Goal: Task Accomplishment & Management: Manage account settings

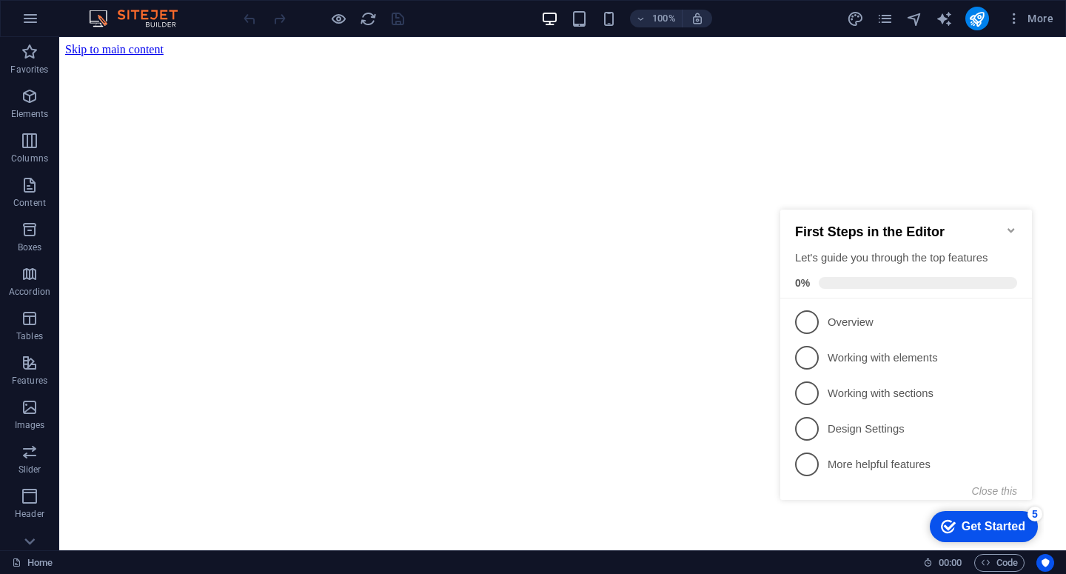
click at [1010, 224] on icon "Minimize checklist" at bounding box center [1011, 230] width 12 height 12
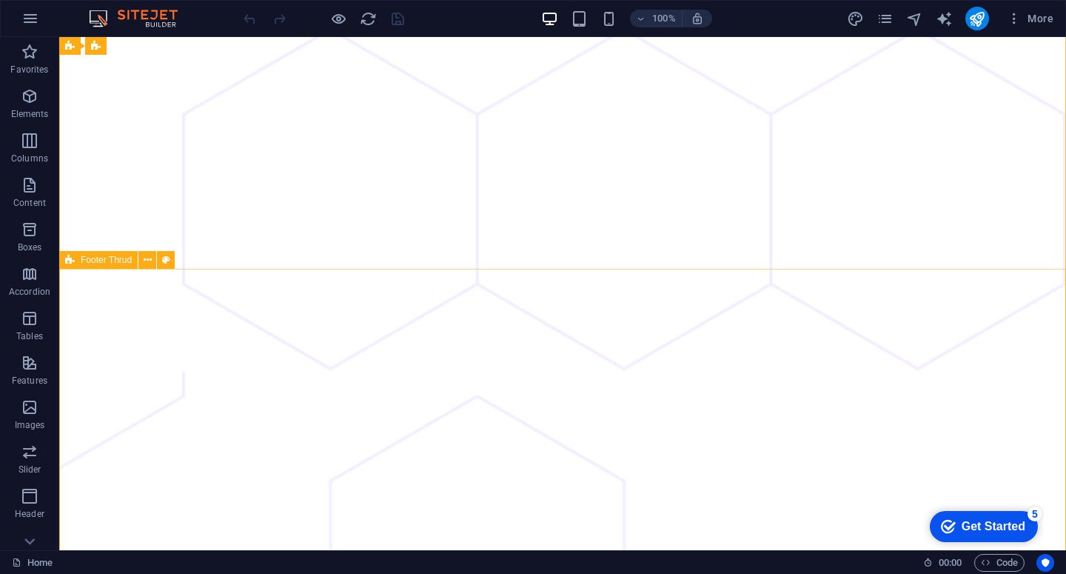
scroll to position [1030, 0]
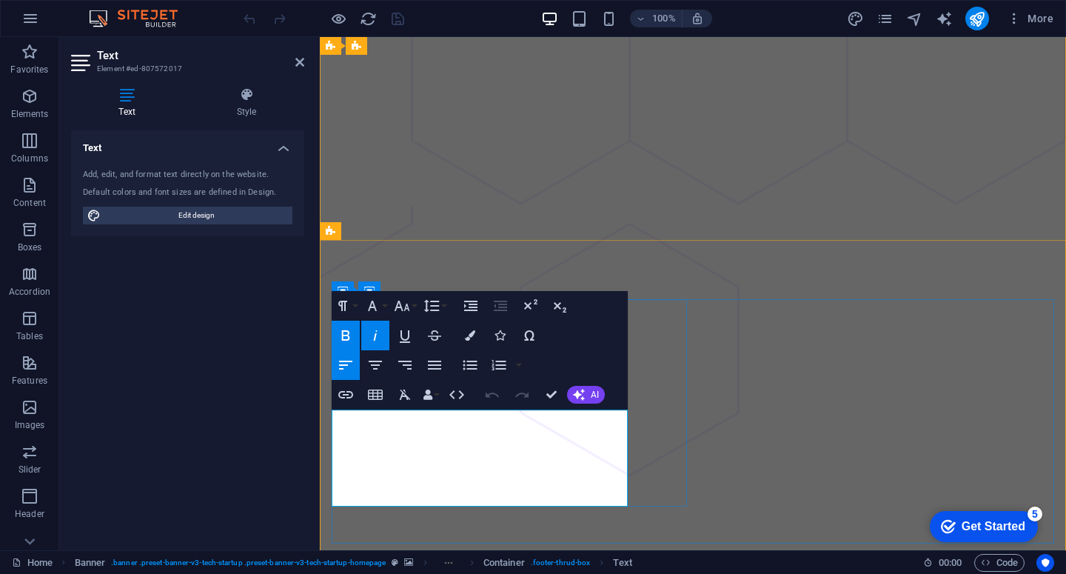
scroll to position [986, 0]
drag, startPoint x: 472, startPoint y: 500, endPoint x: 329, endPoint y: 488, distance: 143.3
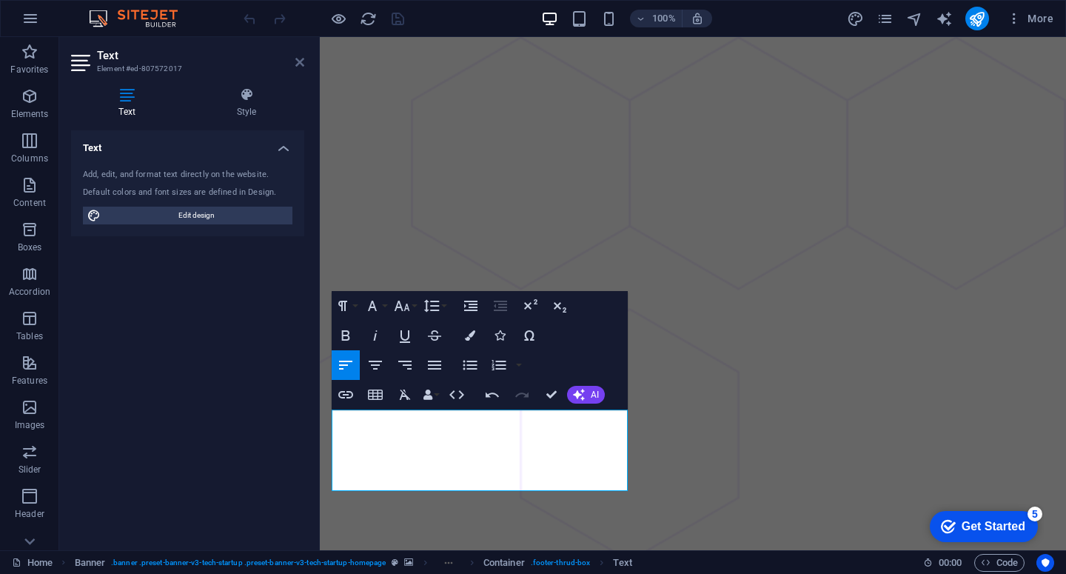
click at [295, 64] on icon at bounding box center [299, 62] width 9 height 12
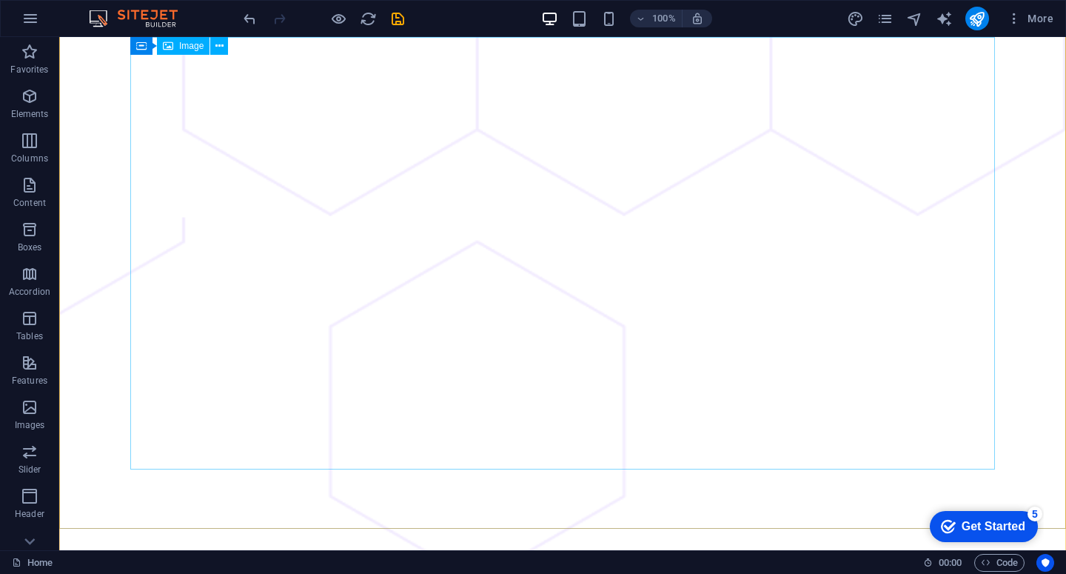
scroll to position [0, 0]
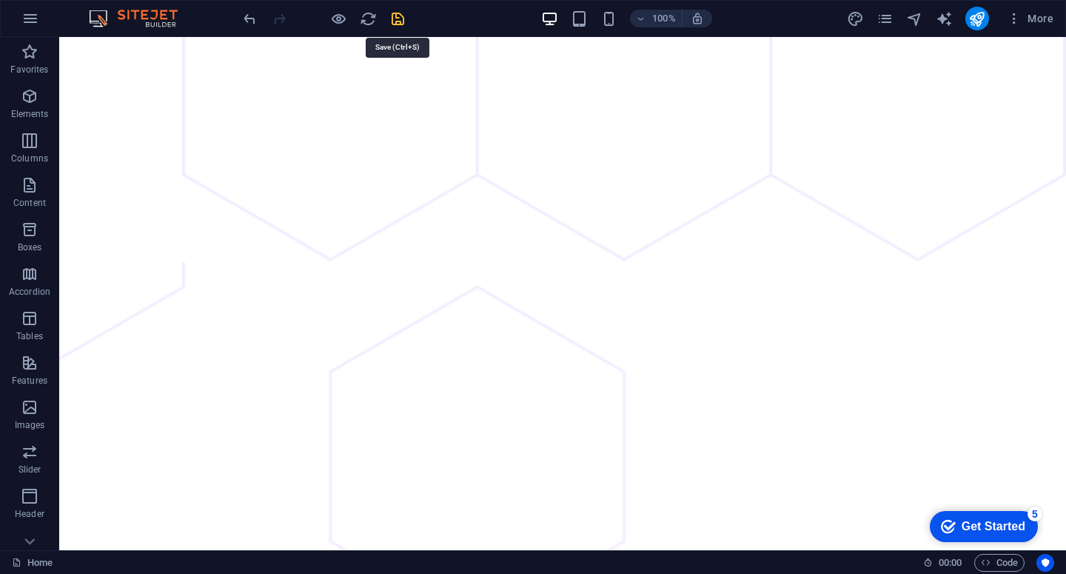
click at [396, 24] on icon "save" at bounding box center [397, 18] width 17 height 17
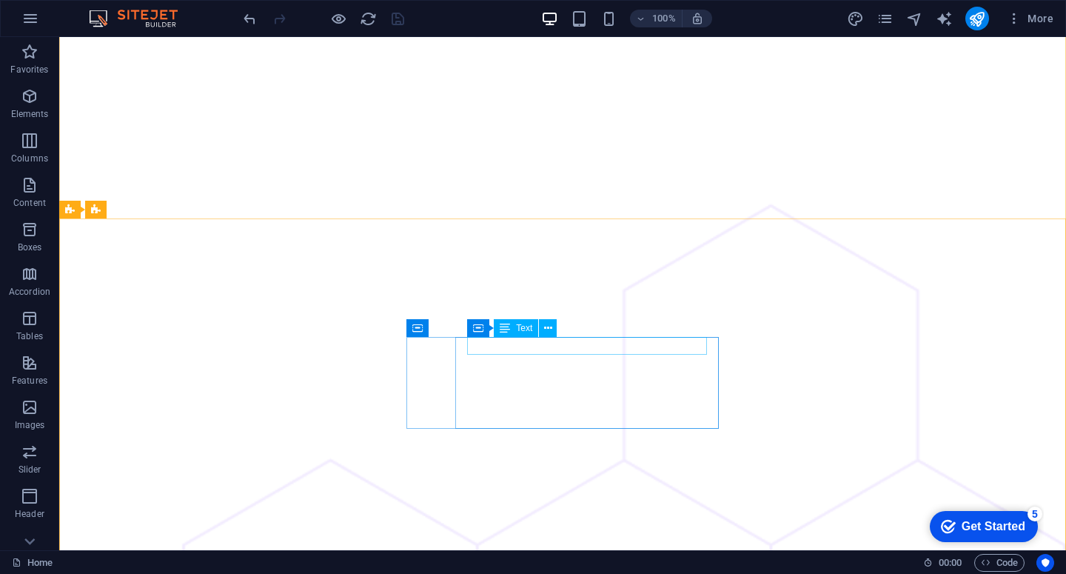
scroll to position [603, 0]
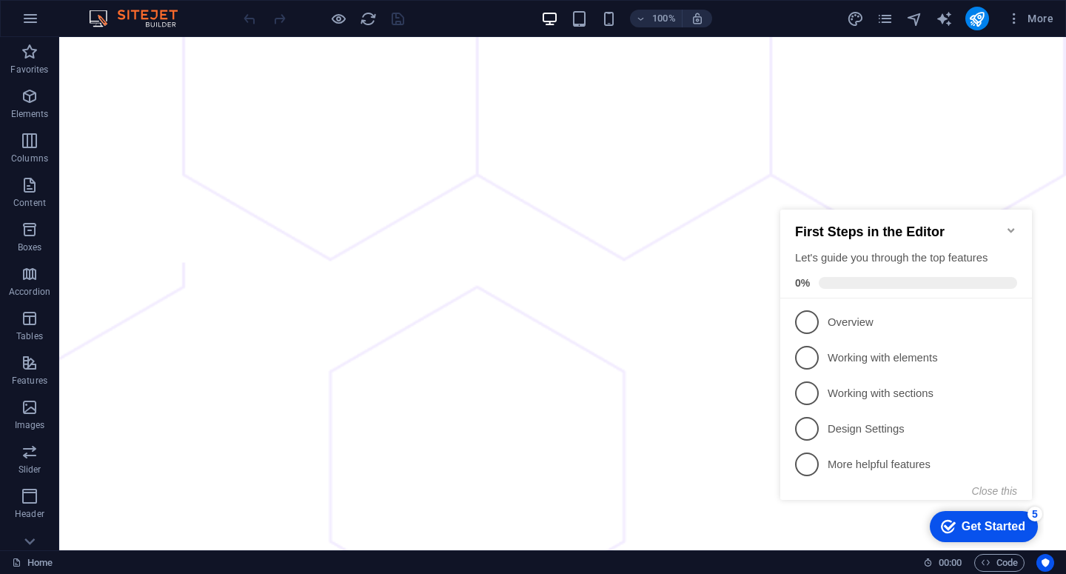
click at [1014, 224] on icon "Minimize checklist" at bounding box center [1011, 230] width 12 height 12
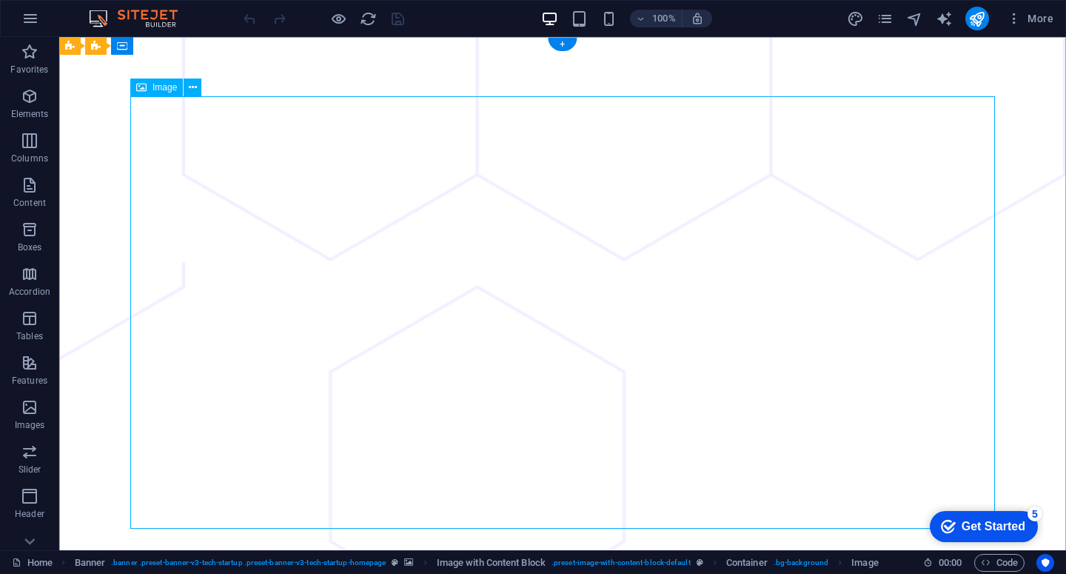
select select "%"
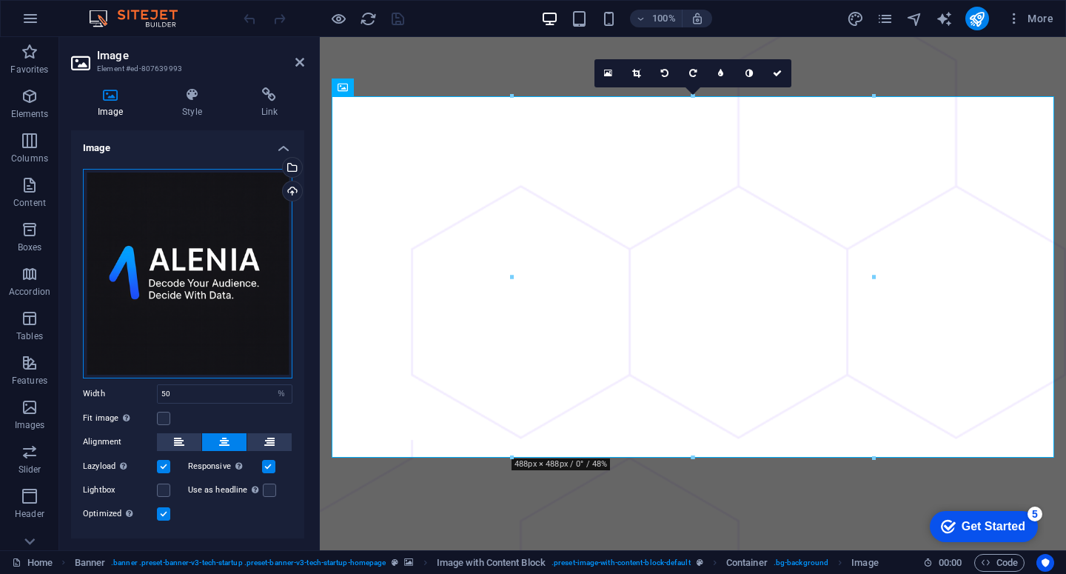
click at [201, 227] on div "Drag files here, click to choose files or select files from Files or our free s…" at bounding box center [187, 273] width 209 height 209
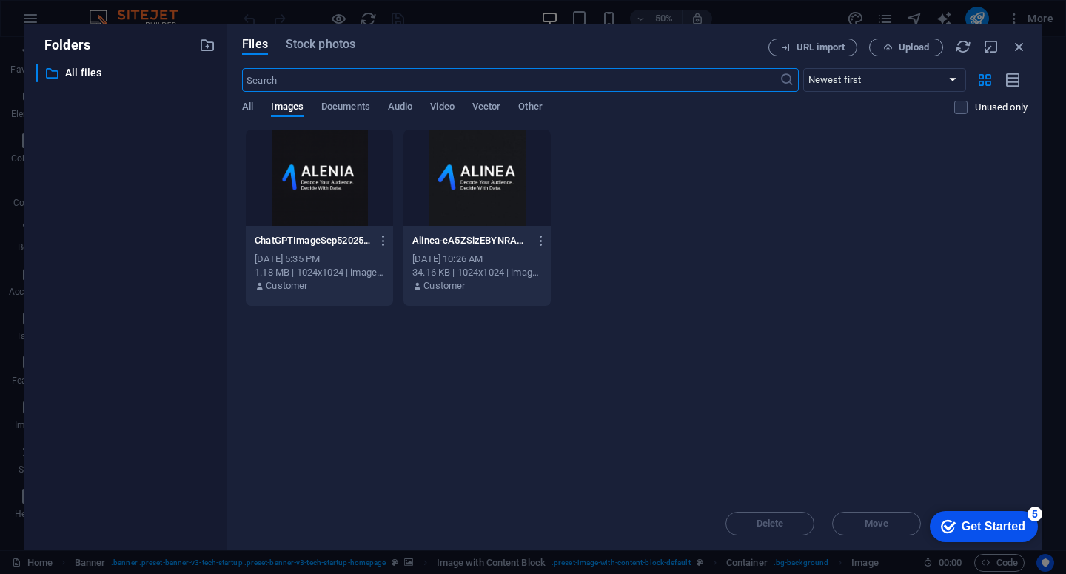
click at [501, 179] on div at bounding box center [476, 178] width 147 height 96
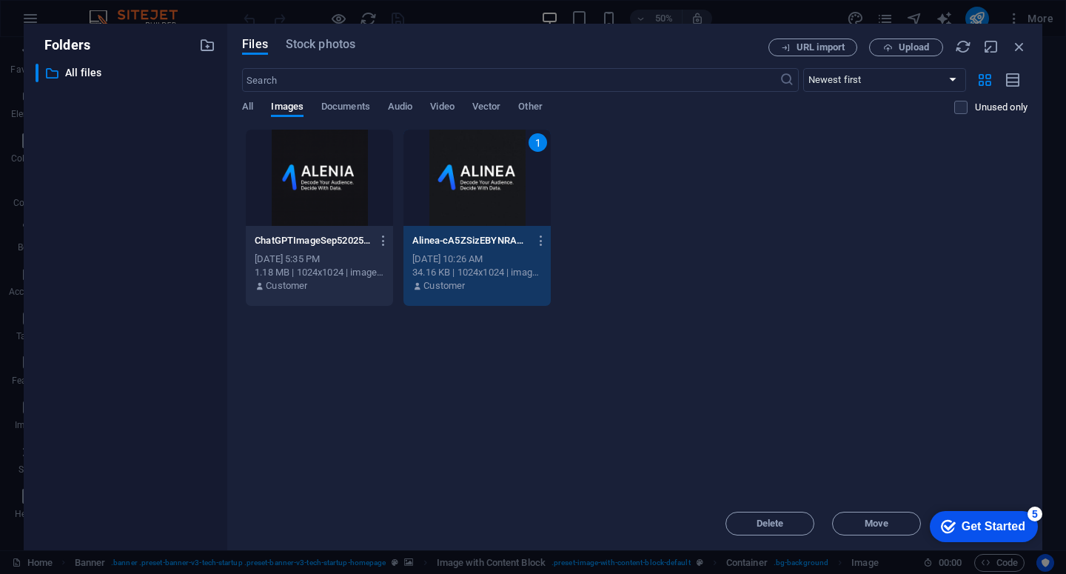
click at [494, 187] on div "1" at bounding box center [476, 178] width 147 height 96
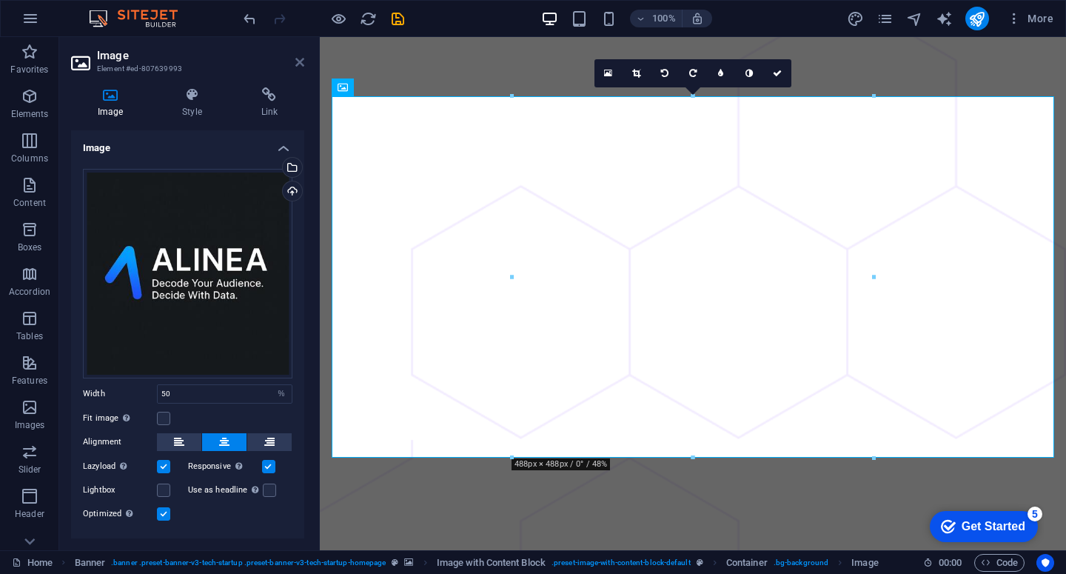
click at [298, 63] on icon at bounding box center [299, 62] width 9 height 12
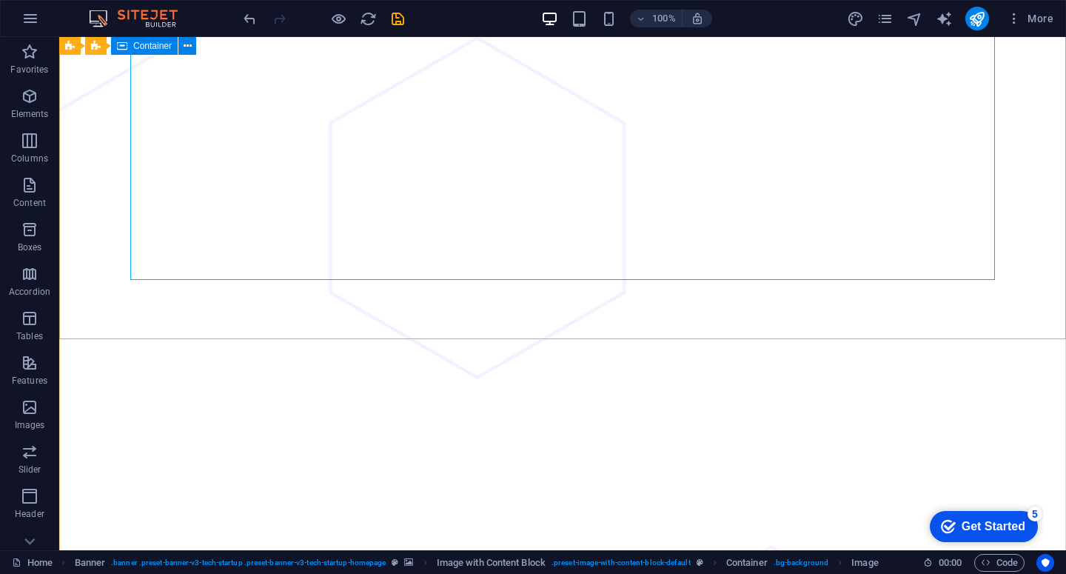
scroll to position [251, 0]
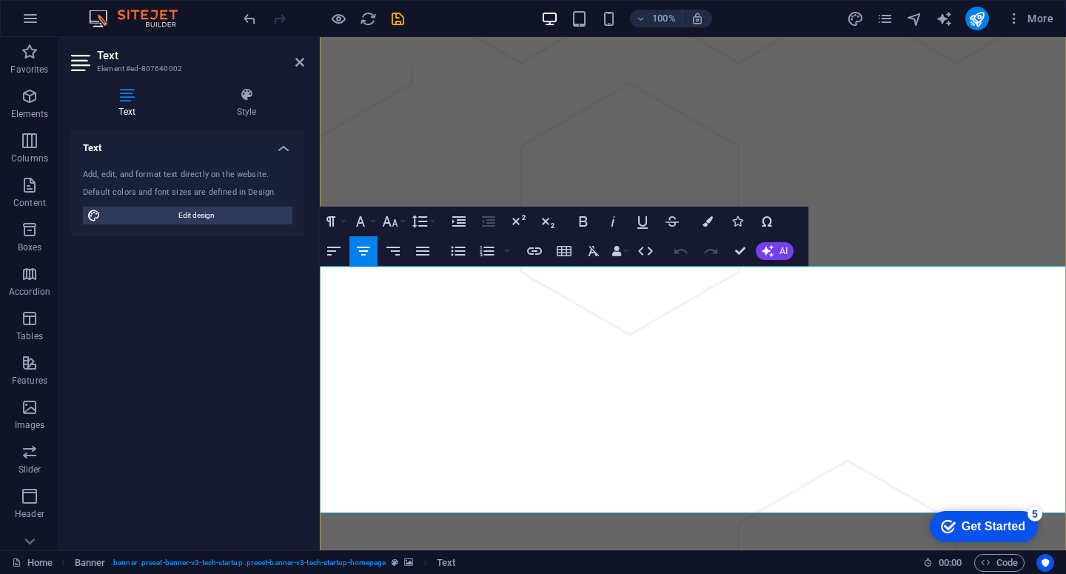
drag, startPoint x: 1006, startPoint y: 285, endPoint x: 486, endPoint y: 287, distance: 519.6
click at [300, 65] on icon at bounding box center [299, 62] width 9 height 12
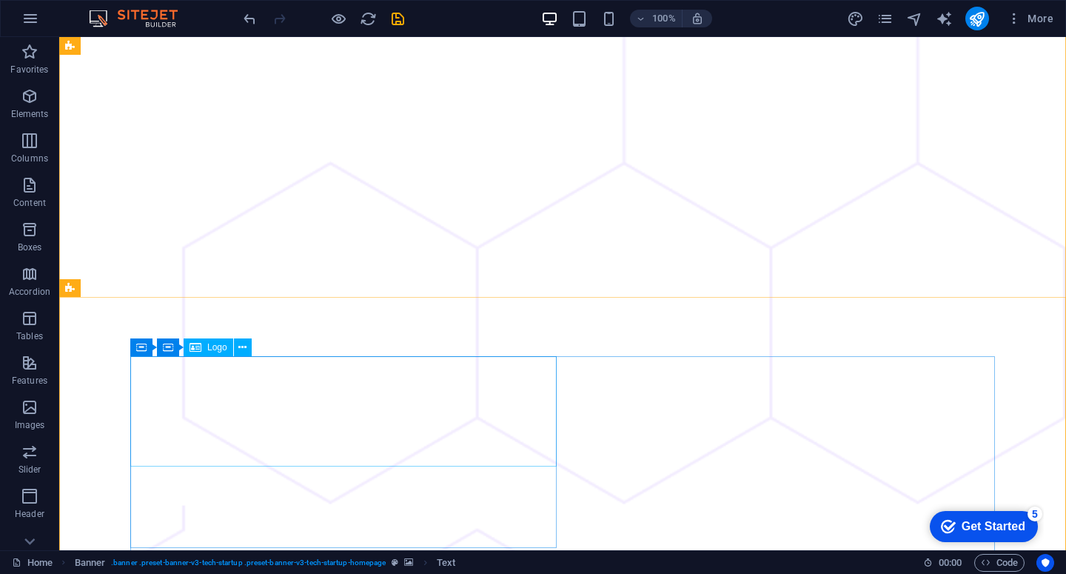
scroll to position [959, 0]
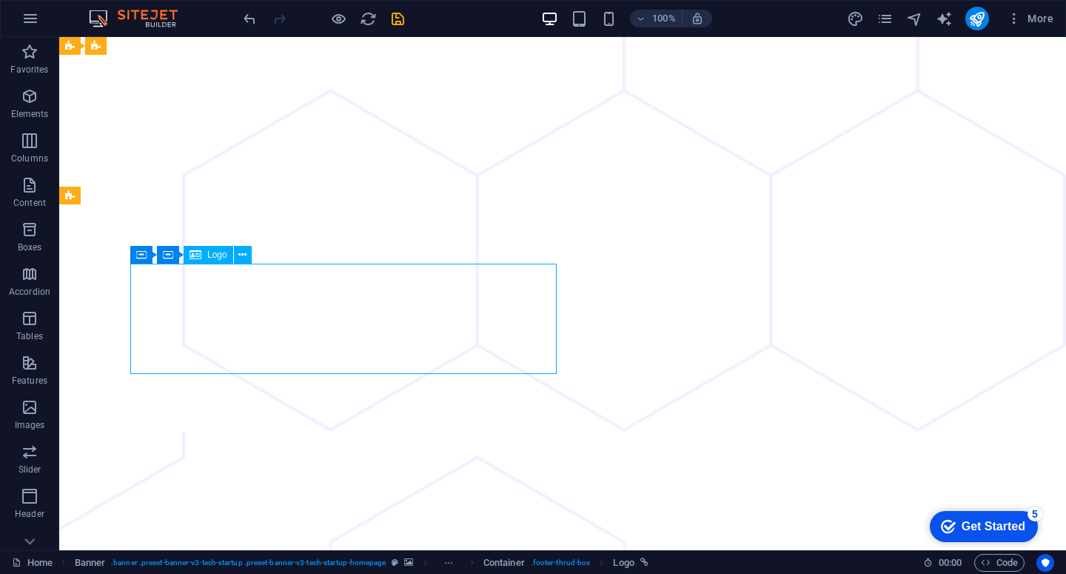
select select "px"
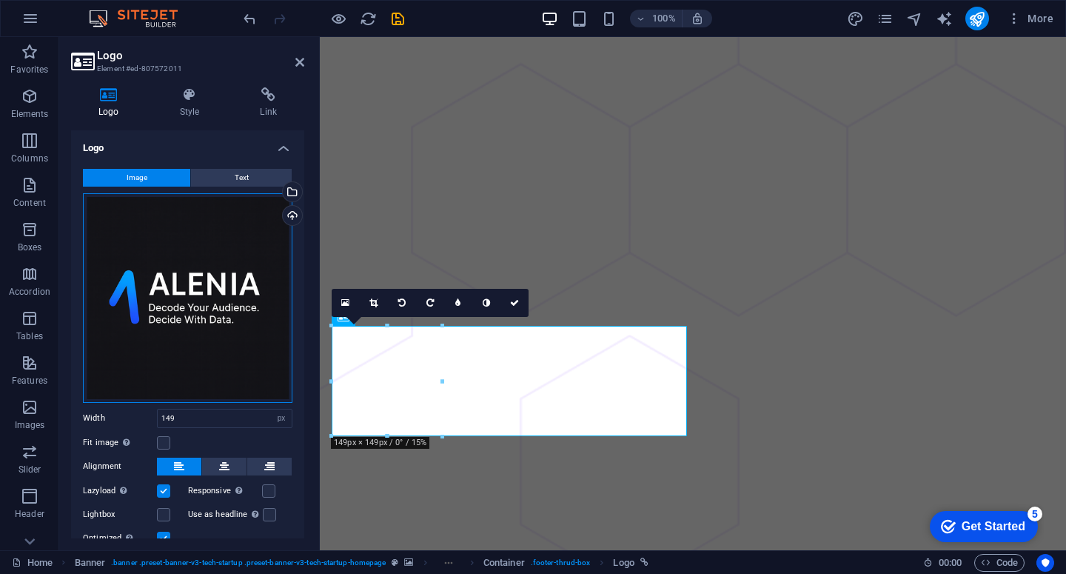
click at [198, 294] on div "Drag files here, click to choose files or select files from Files or our free s…" at bounding box center [187, 297] width 209 height 209
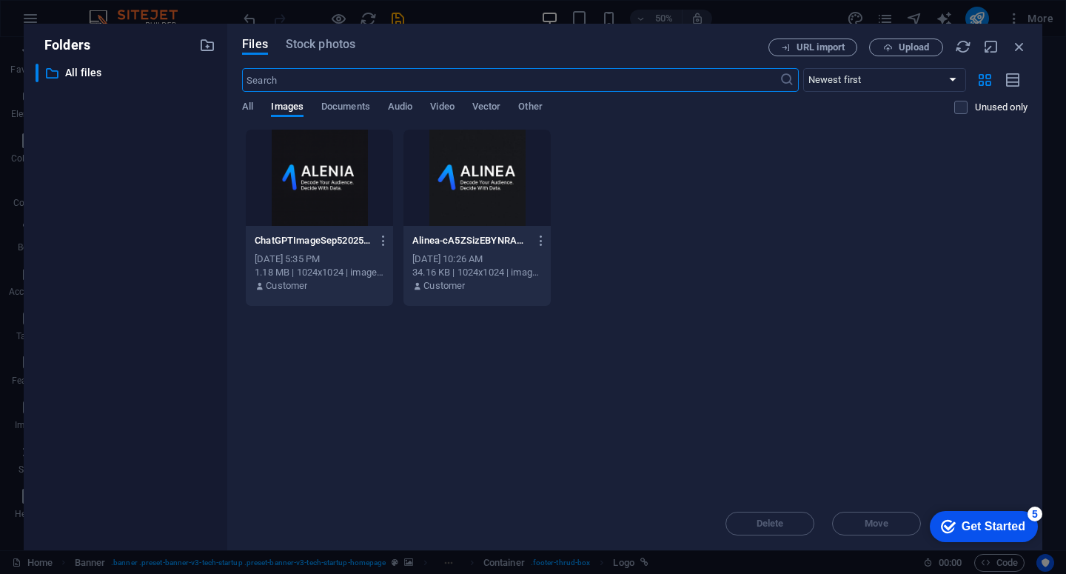
scroll to position [609, 0]
click at [514, 184] on div at bounding box center [476, 178] width 147 height 96
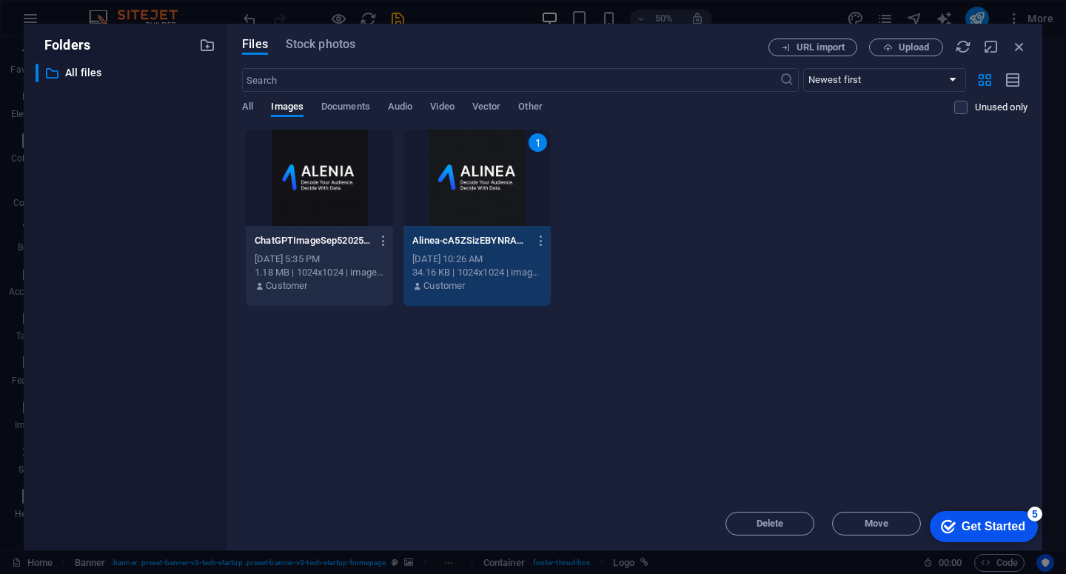
click at [452, 167] on div "1" at bounding box center [476, 178] width 147 height 96
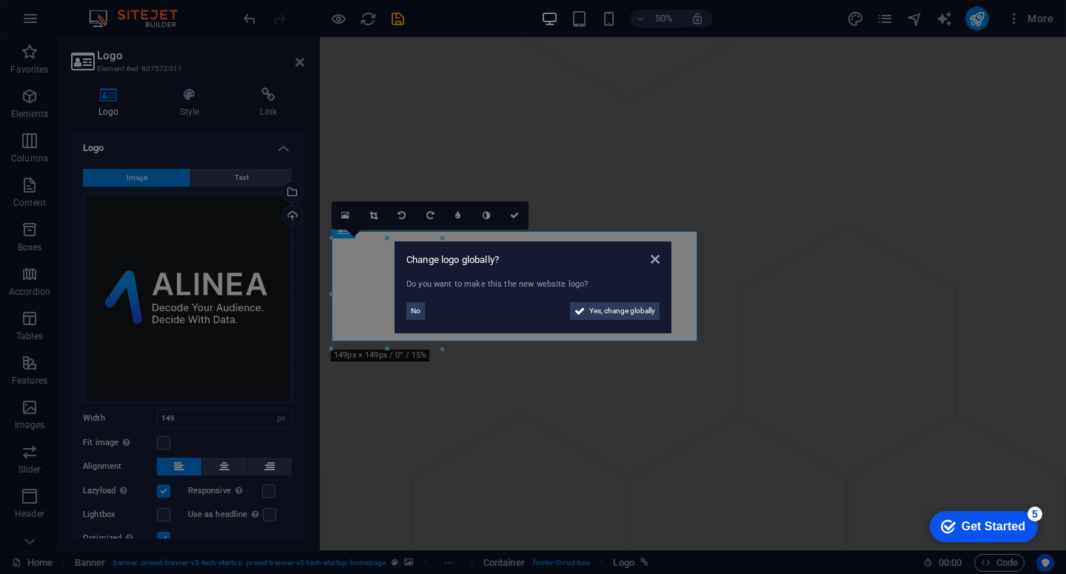
scroll to position [1047, 0]
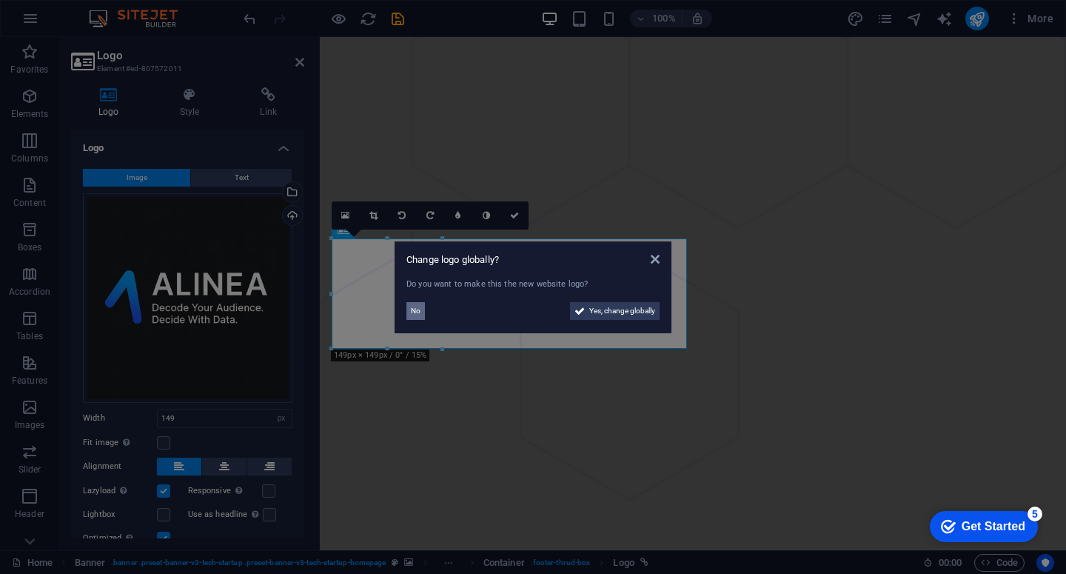
click at [417, 311] on span "No" at bounding box center [416, 311] width 10 height 18
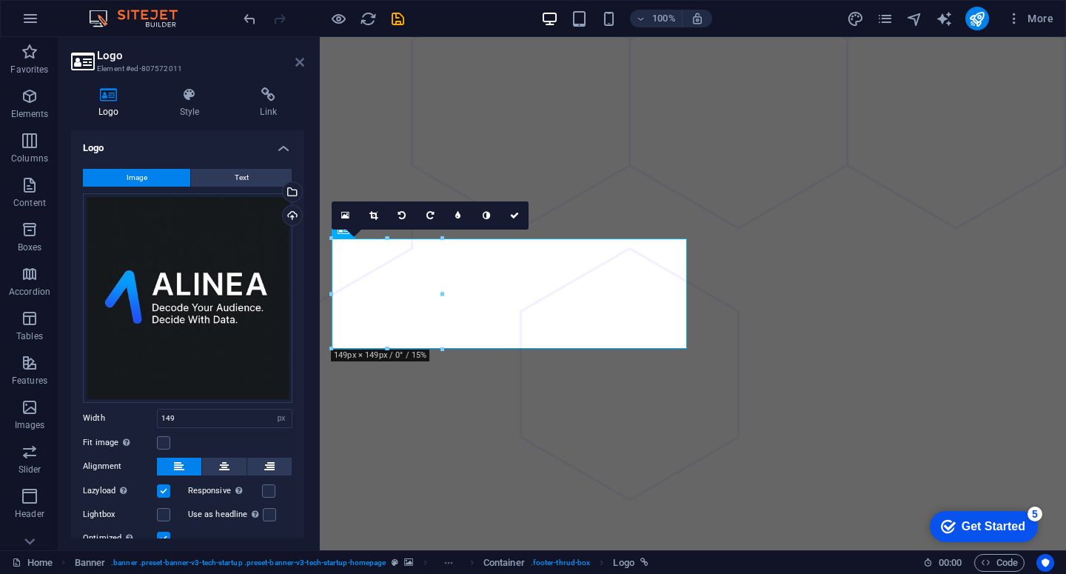
click at [297, 63] on icon at bounding box center [299, 62] width 9 height 12
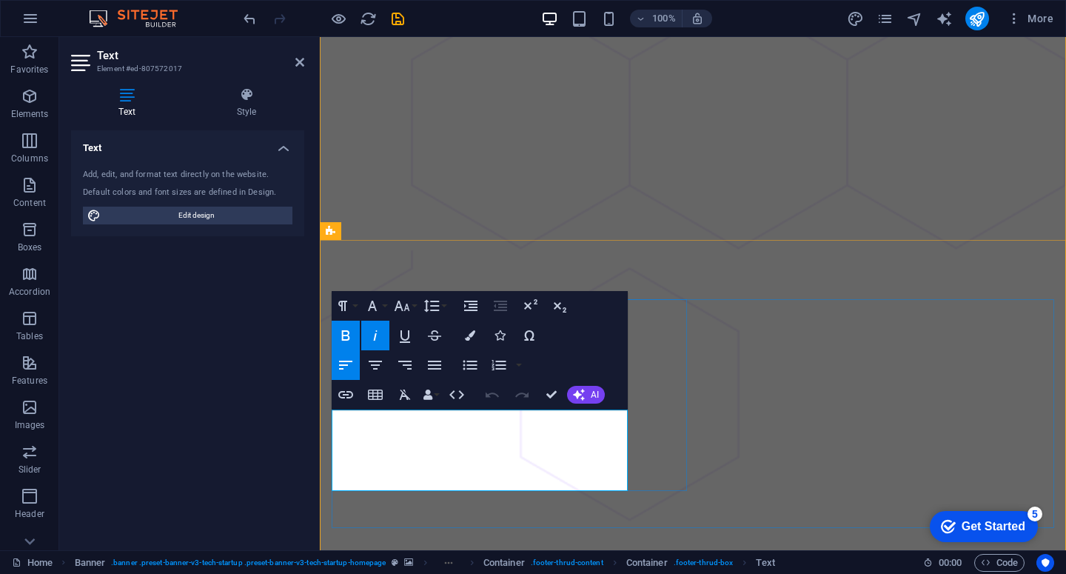
click at [301, 65] on icon at bounding box center [299, 62] width 9 height 12
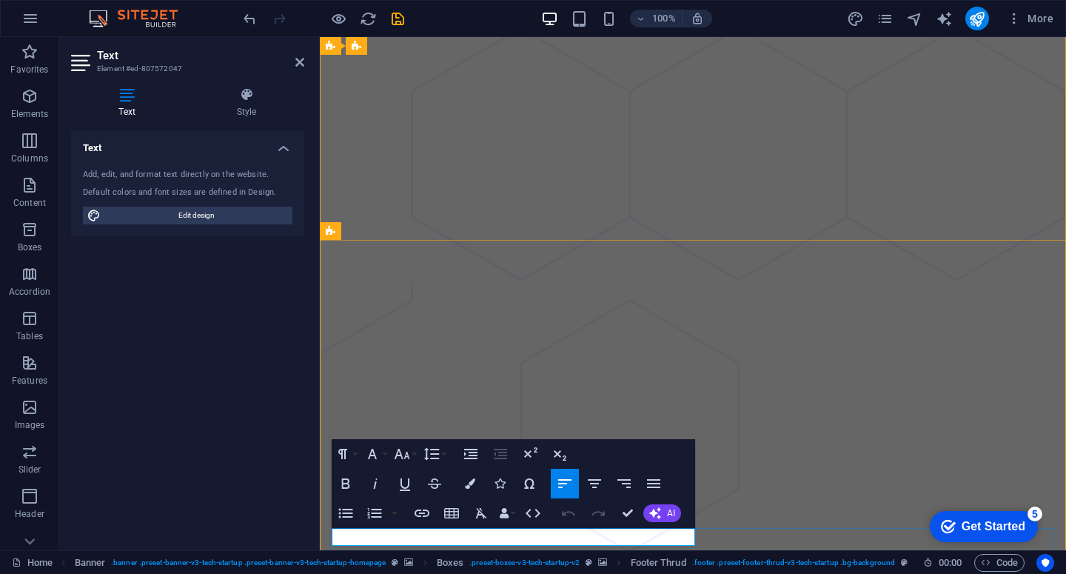
click at [303, 63] on icon at bounding box center [299, 62] width 9 height 12
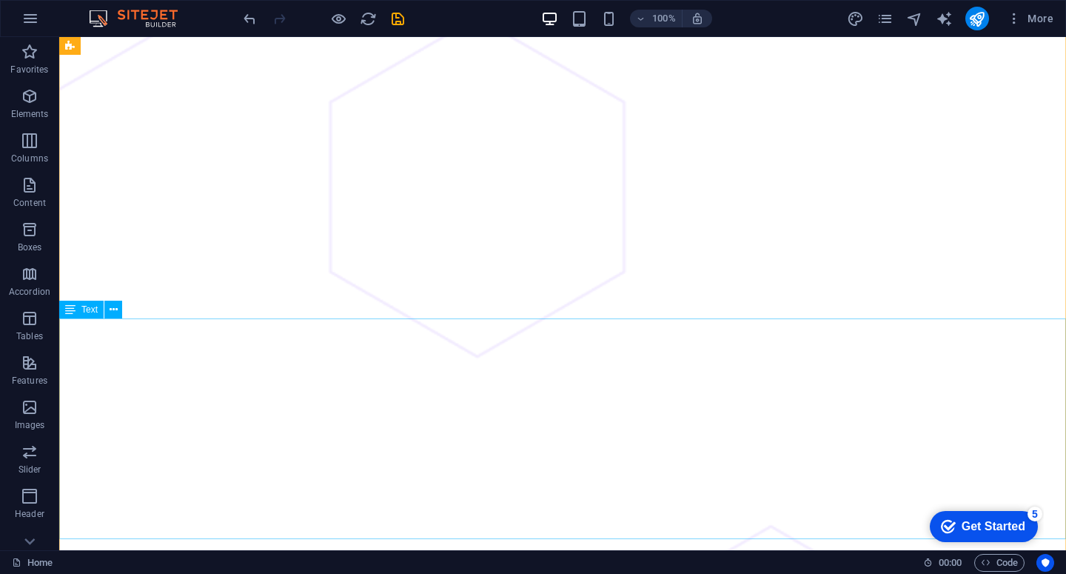
scroll to position [0, 0]
click at [397, 24] on icon "save" at bounding box center [397, 18] width 17 height 17
click at [977, 19] on icon "publish" at bounding box center [976, 18] width 17 height 17
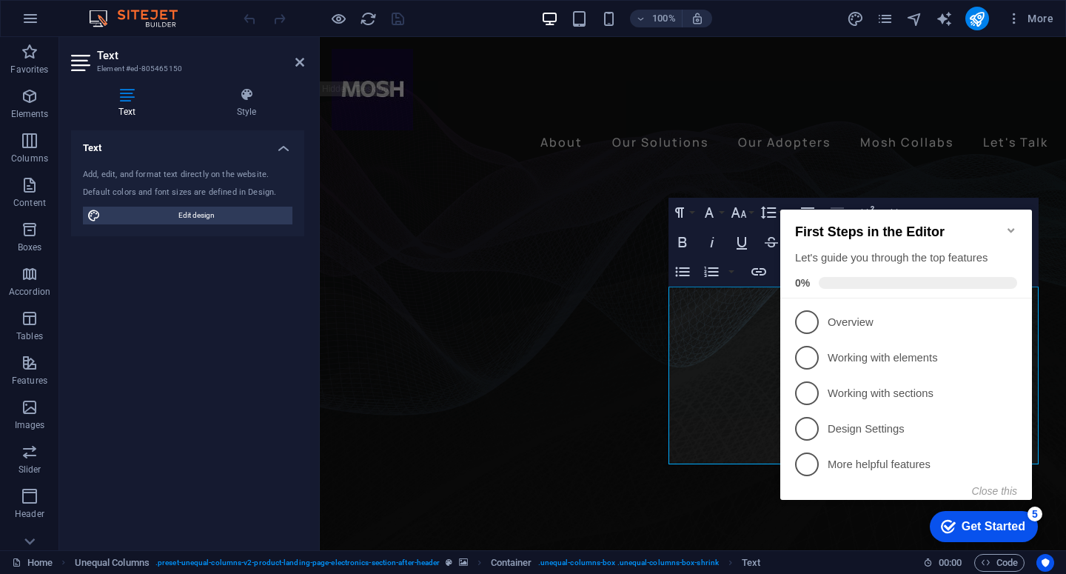
click at [1011, 228] on icon "Minimize checklist" at bounding box center [1010, 230] width 7 height 4
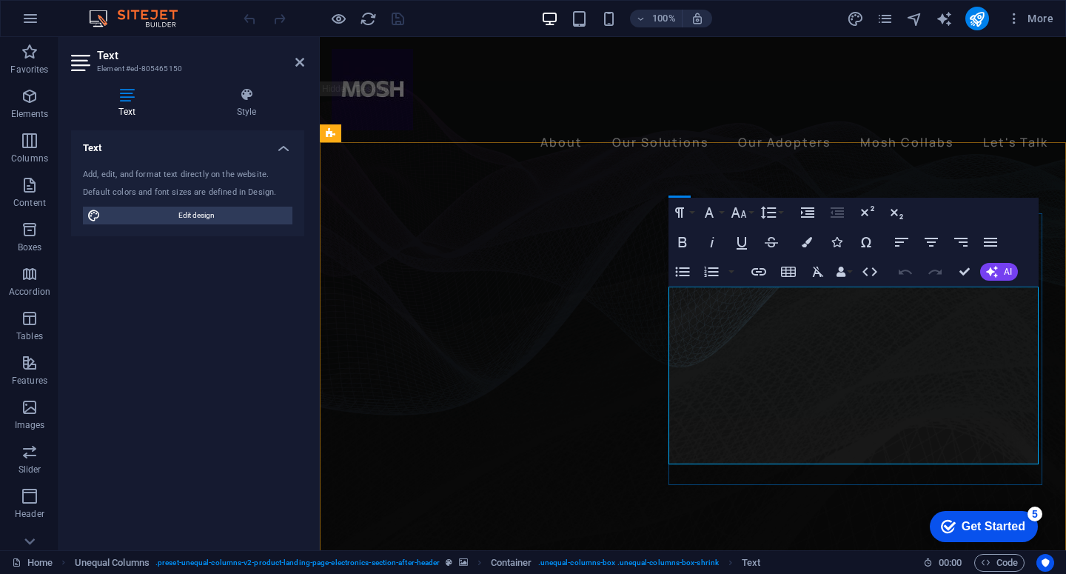
click at [296, 64] on icon at bounding box center [299, 62] width 9 height 12
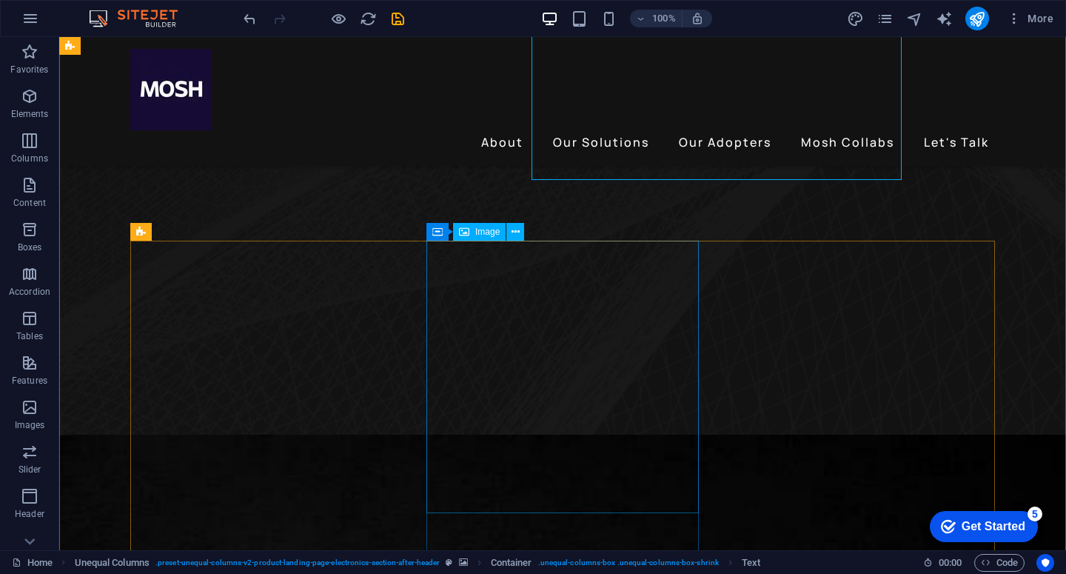
scroll to position [413, 0]
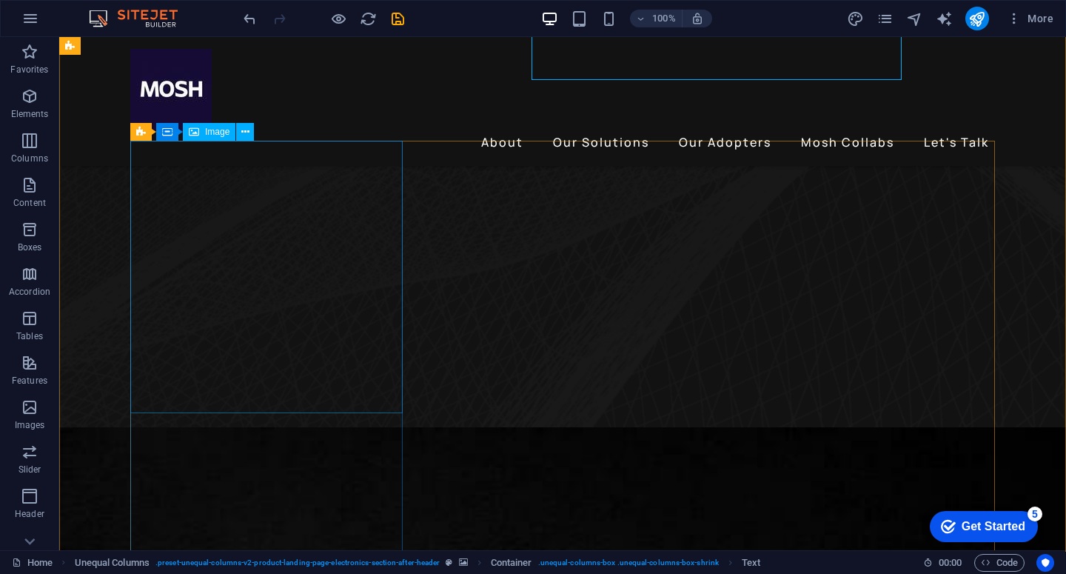
select select "%"
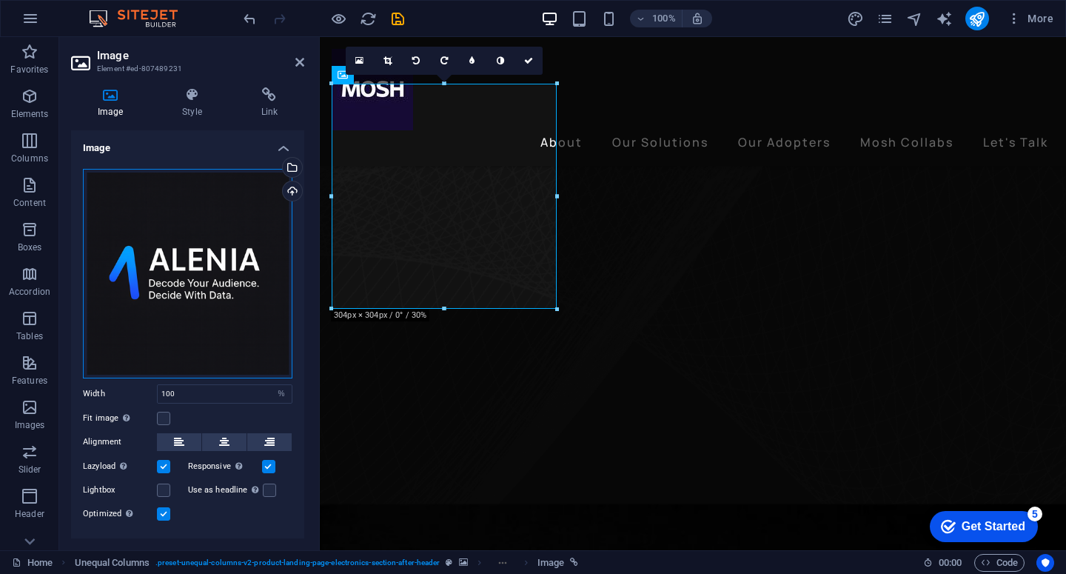
click at [187, 269] on div "Drag files here, click to choose files or select files from Files or our free s…" at bounding box center [187, 273] width 209 height 209
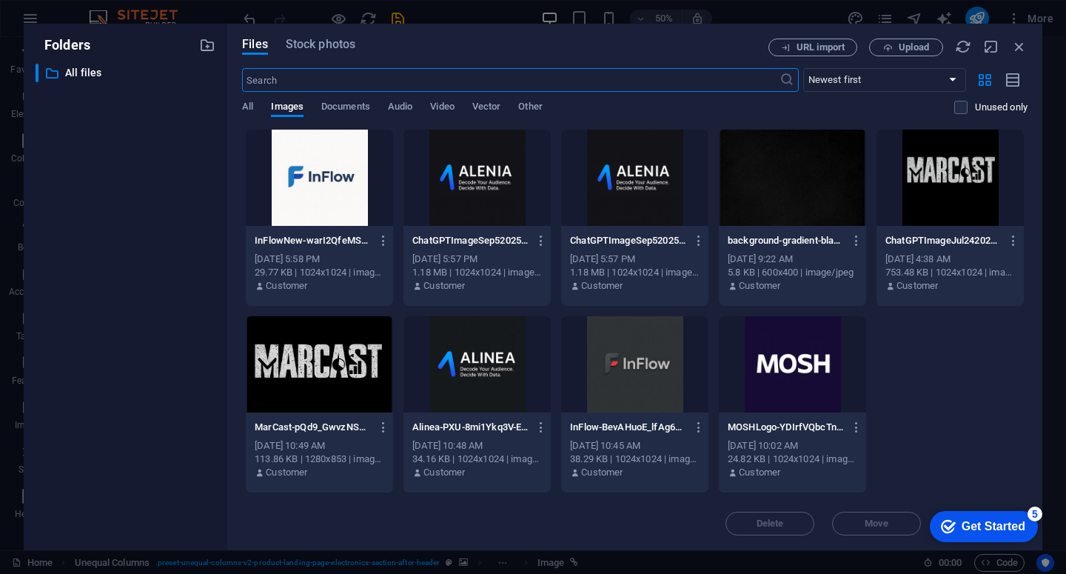
click at [477, 360] on div at bounding box center [476, 364] width 147 height 96
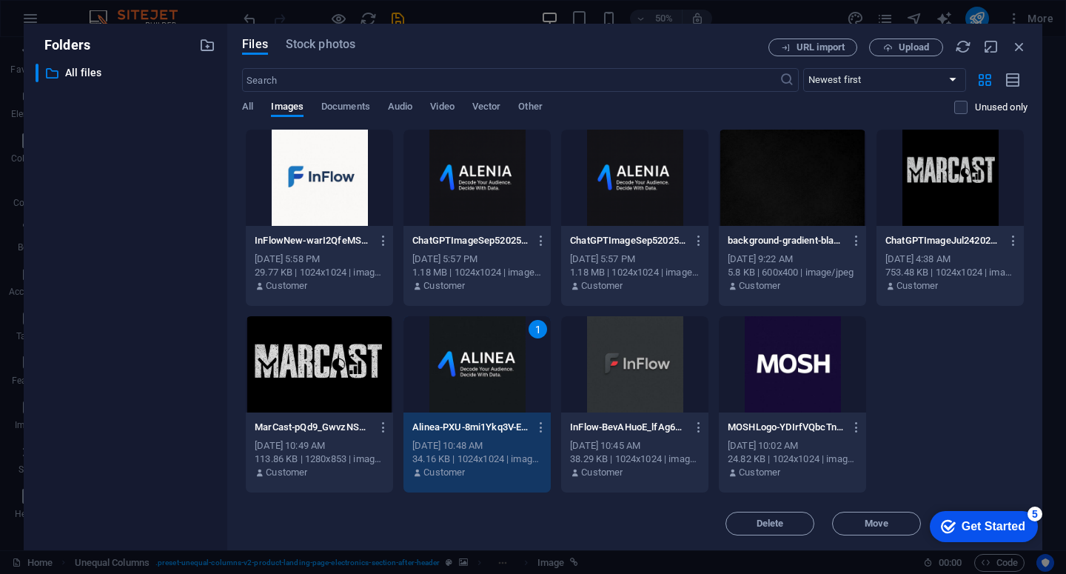
click at [448, 375] on div "1" at bounding box center [476, 364] width 147 height 96
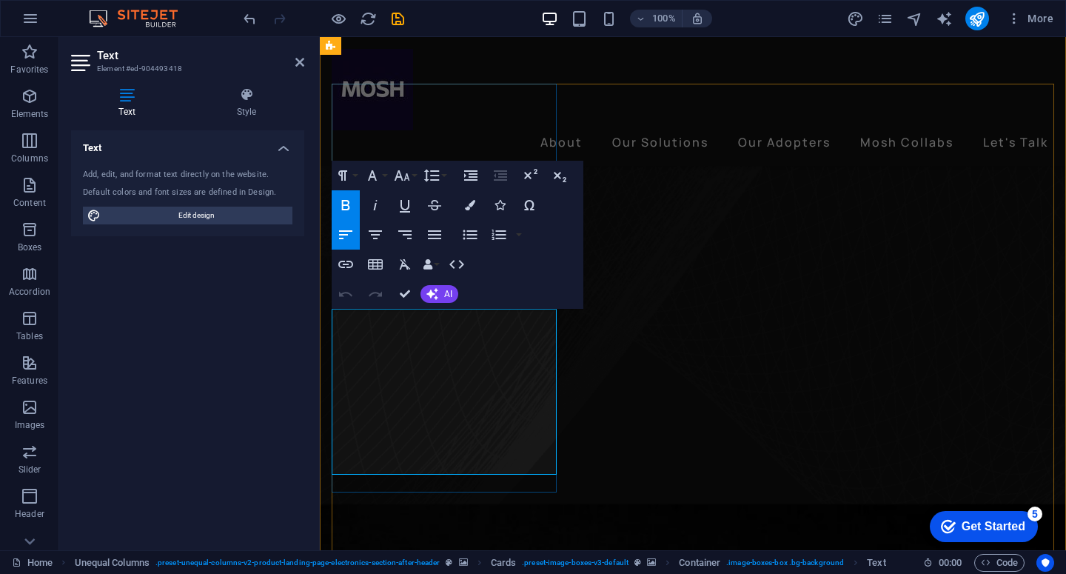
click at [300, 65] on icon at bounding box center [299, 62] width 9 height 12
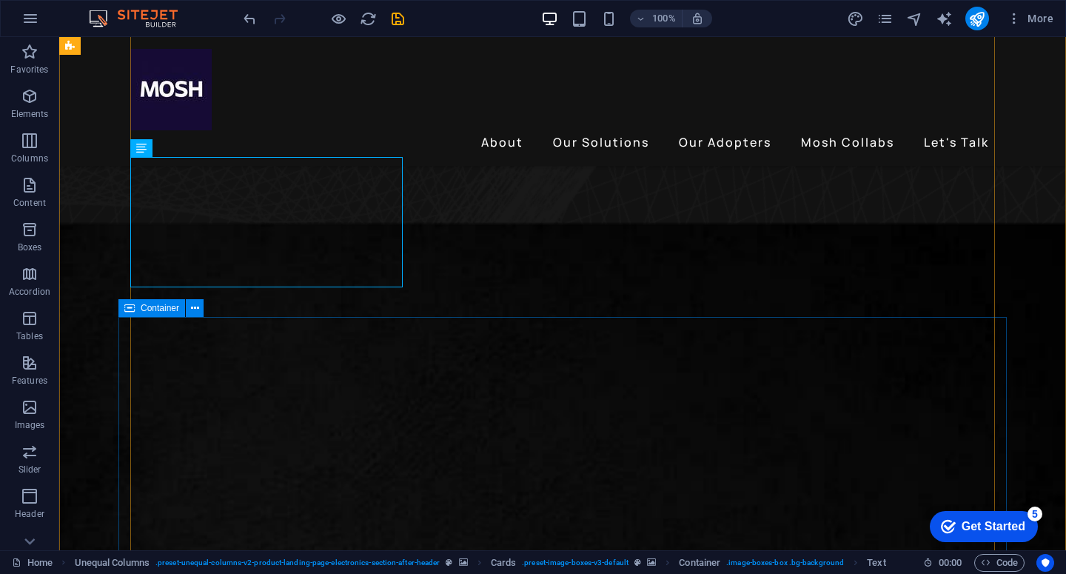
scroll to position [498, 0]
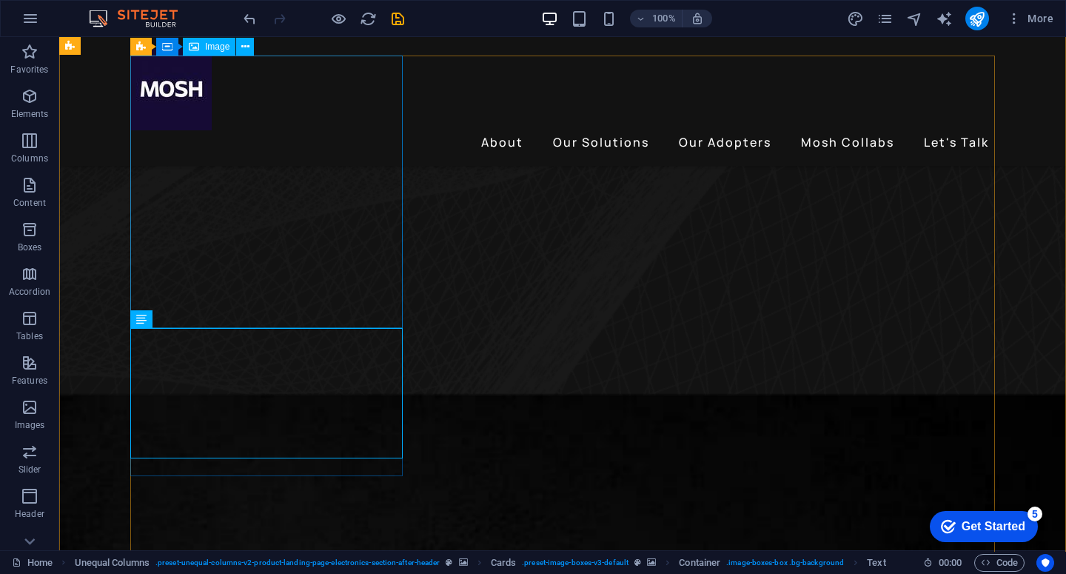
select select "%"
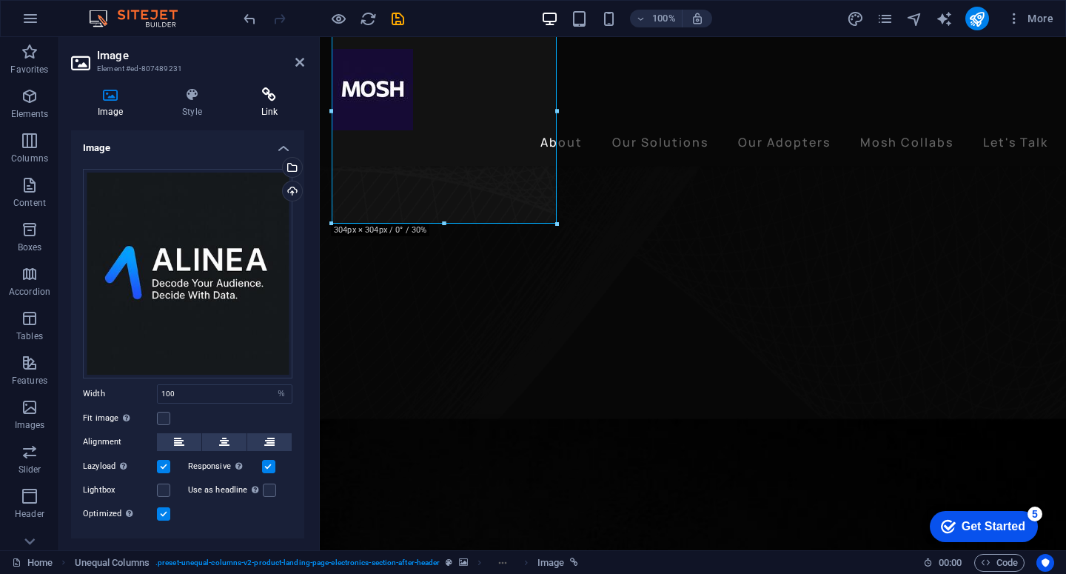
click at [258, 92] on icon at bounding box center [270, 94] width 70 height 15
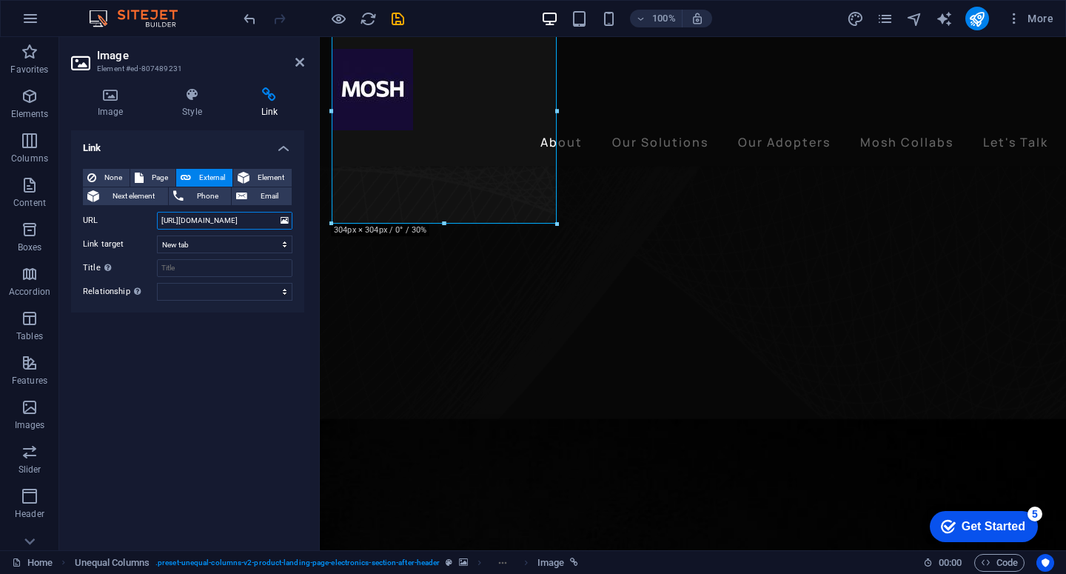
click at [255, 221] on input "[URL][DOMAIN_NAME]" at bounding box center [224, 221] width 135 height 18
type input "[URL][DOMAIN_NAME]"
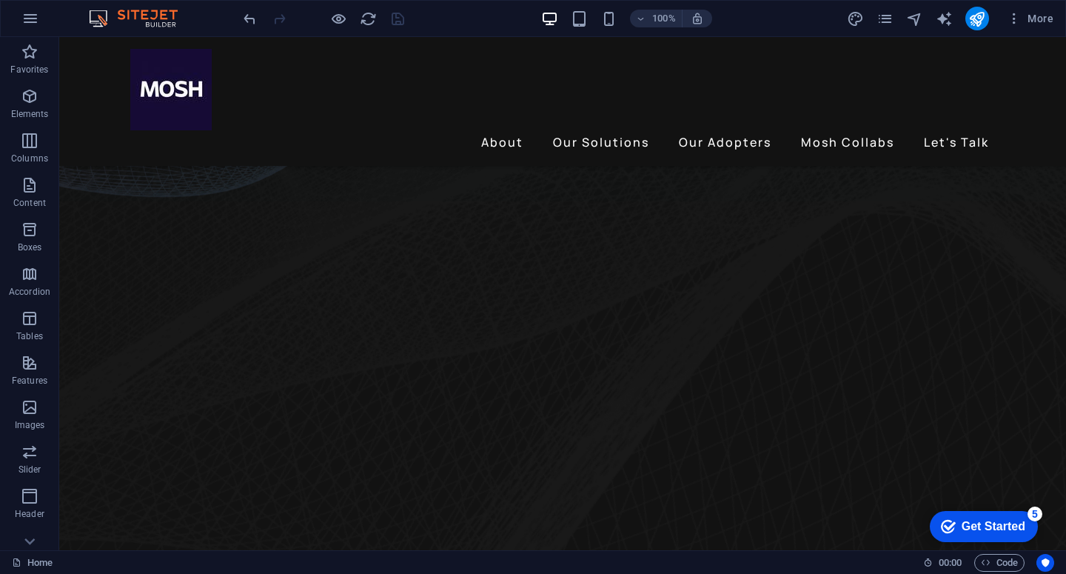
scroll to position [335, 0]
click at [977, 17] on icon "publish" at bounding box center [976, 18] width 17 height 17
